Goal: Find specific page/section: Find specific page/section

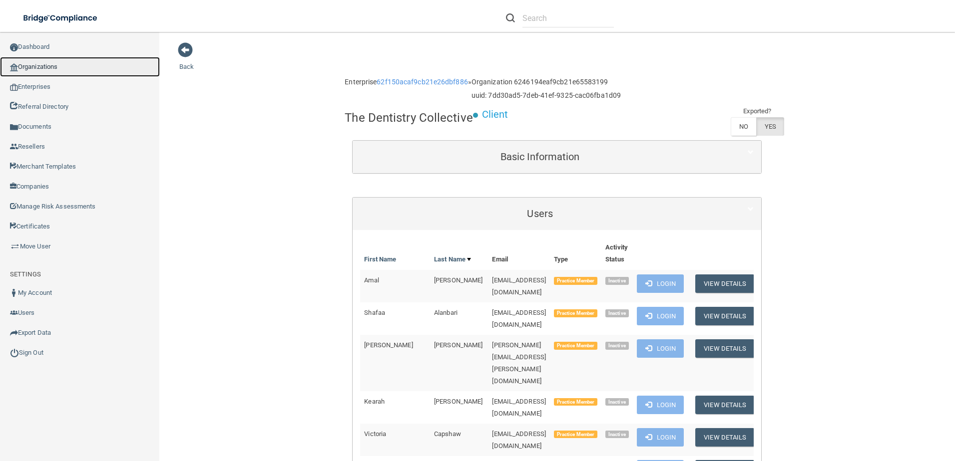
click at [67, 68] on link "Organizations" at bounding box center [80, 67] width 160 height 20
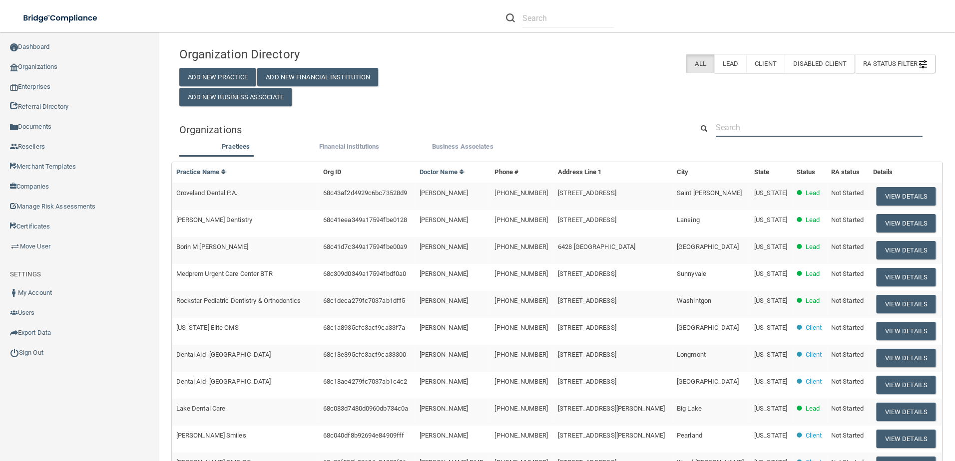
click at [768, 127] on input "text" at bounding box center [819, 127] width 207 height 18
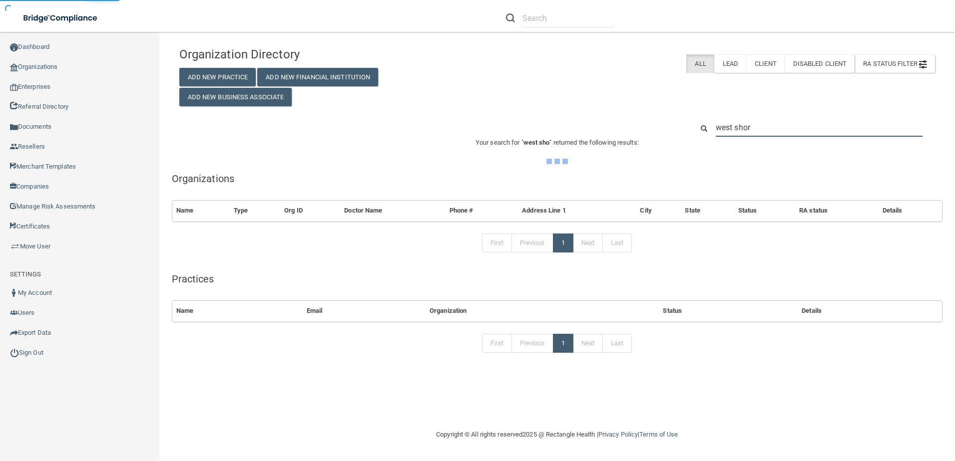
type input "west shore"
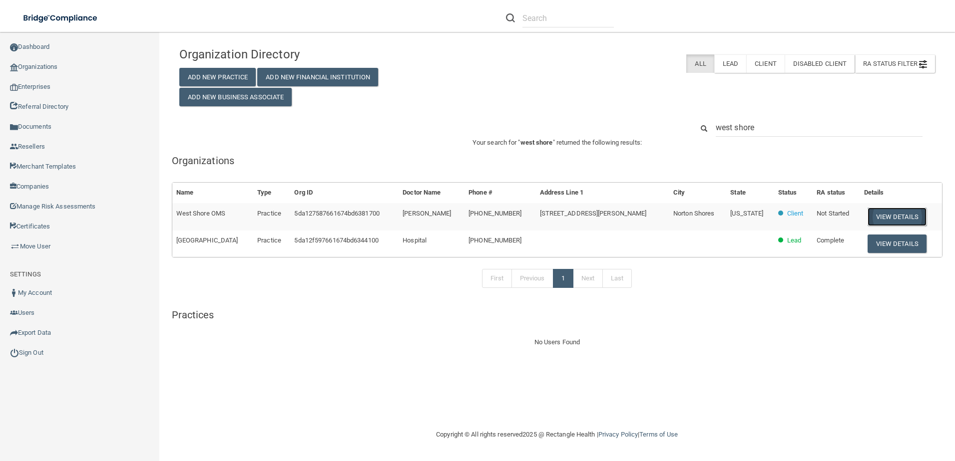
click at [885, 216] on button "View Details" at bounding box center [897, 217] width 59 height 18
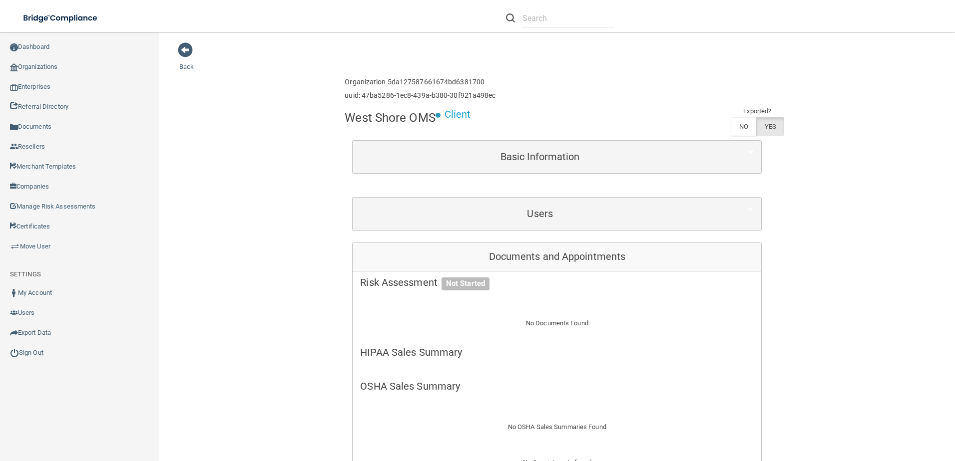
click at [559, 198] on div "Users" at bounding box center [557, 214] width 409 height 32
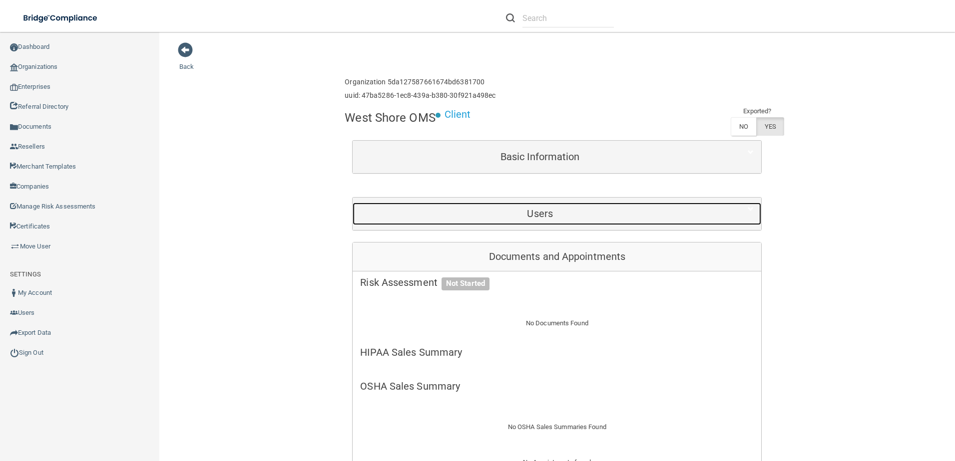
click at [554, 209] on h5 "Users" at bounding box center [540, 213] width 360 height 11
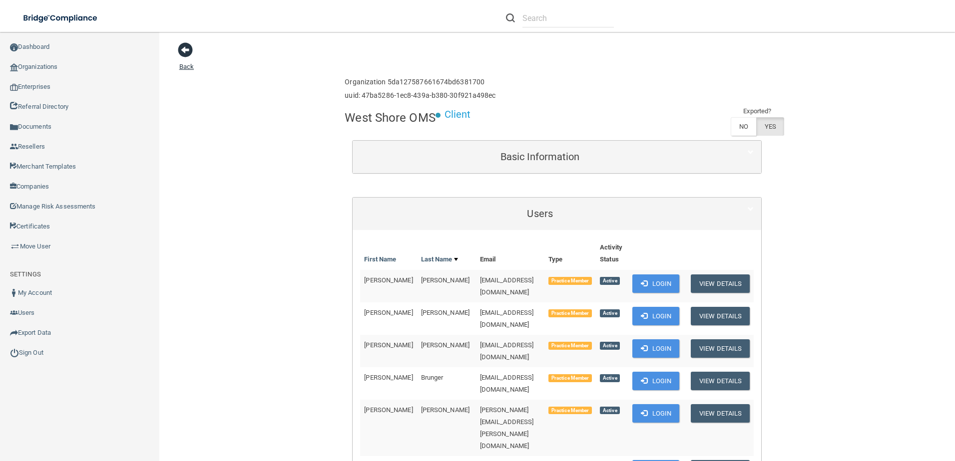
click at [182, 46] on span at bounding box center [185, 49] width 15 height 15
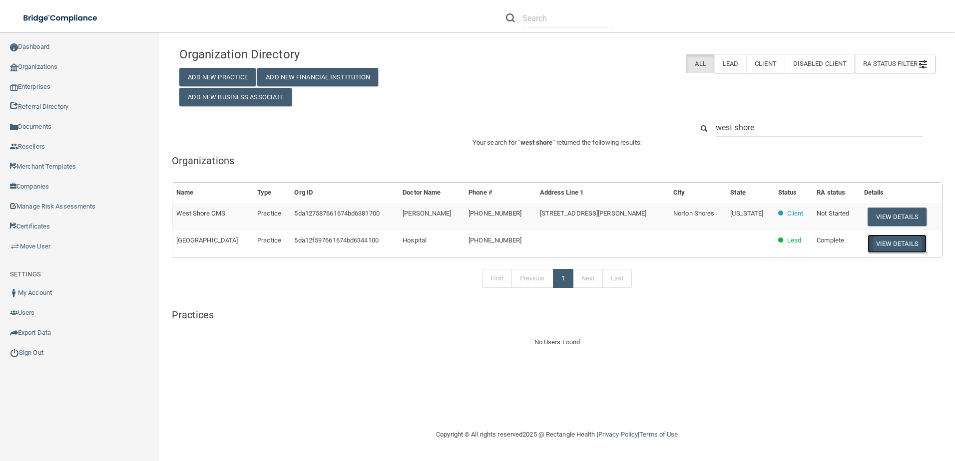
click at [887, 241] on button "View Details" at bounding box center [897, 244] width 59 height 18
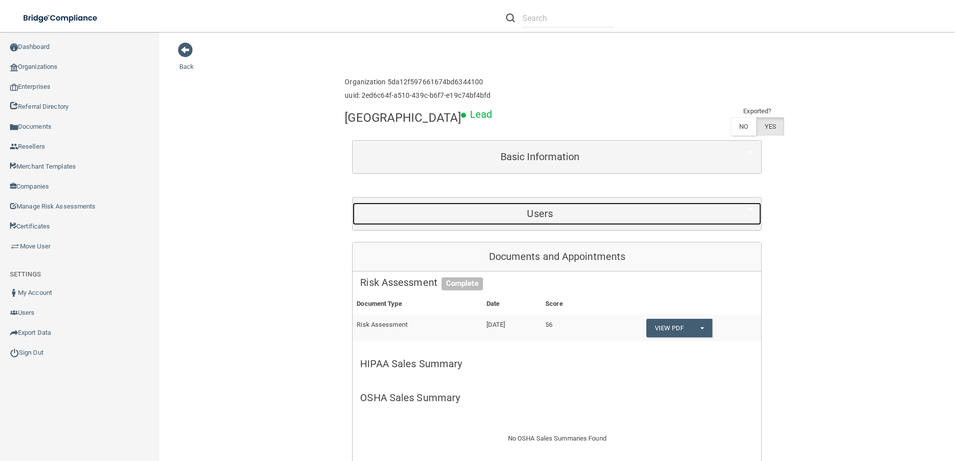
click at [583, 212] on h5 "Users" at bounding box center [540, 213] width 360 height 11
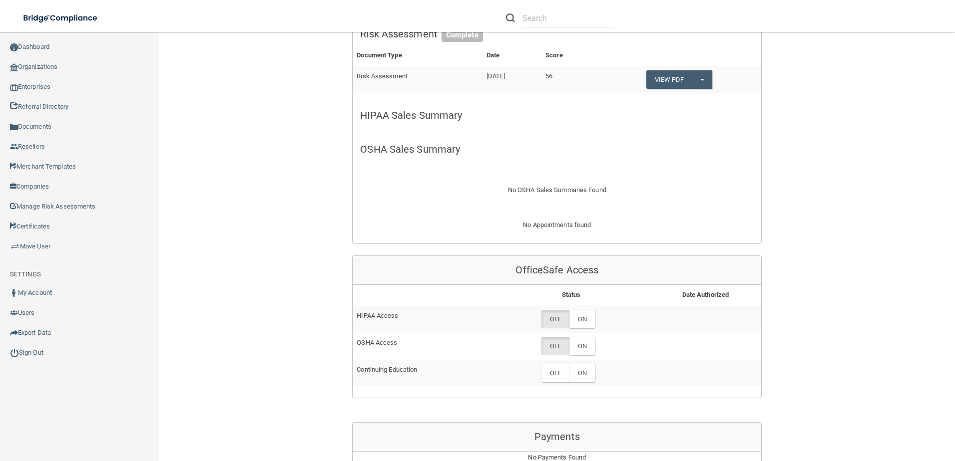
scroll to position [450, 0]
